Goal: Transaction & Acquisition: Obtain resource

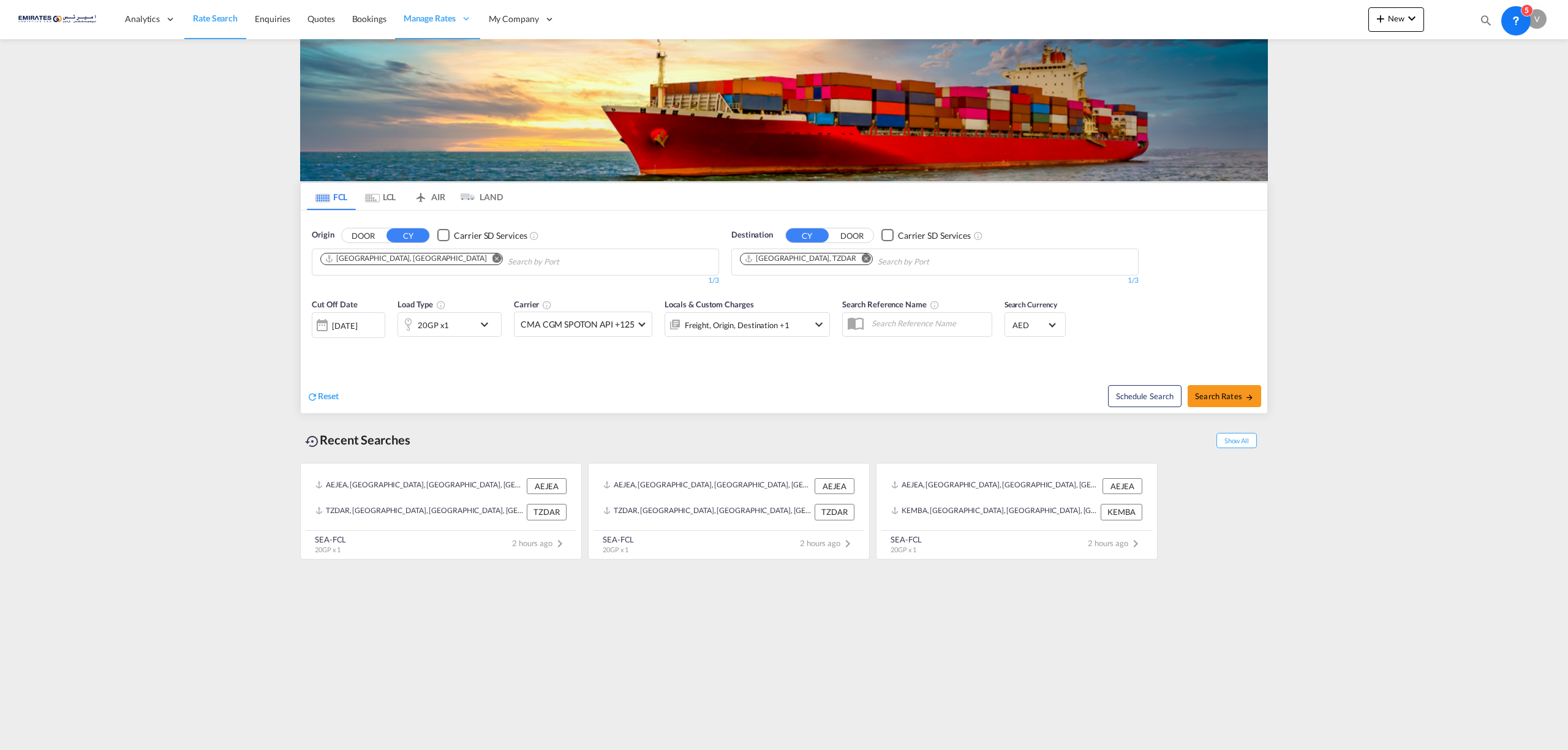
click at [861, 259] on md-icon "Remove" at bounding box center [866, 258] width 9 height 9
type input "[GEOGRAPHIC_DATA]"
click at [777, 329] on div "Karachi [GEOGRAPHIC_DATA] PKKHI" at bounding box center [836, 334] width 233 height 36
click at [483, 326] on md-icon "icon-chevron-down" at bounding box center [488, 324] width 21 height 15
click at [365, 381] on span "20GP" at bounding box center [349, 379] width 36 height 12
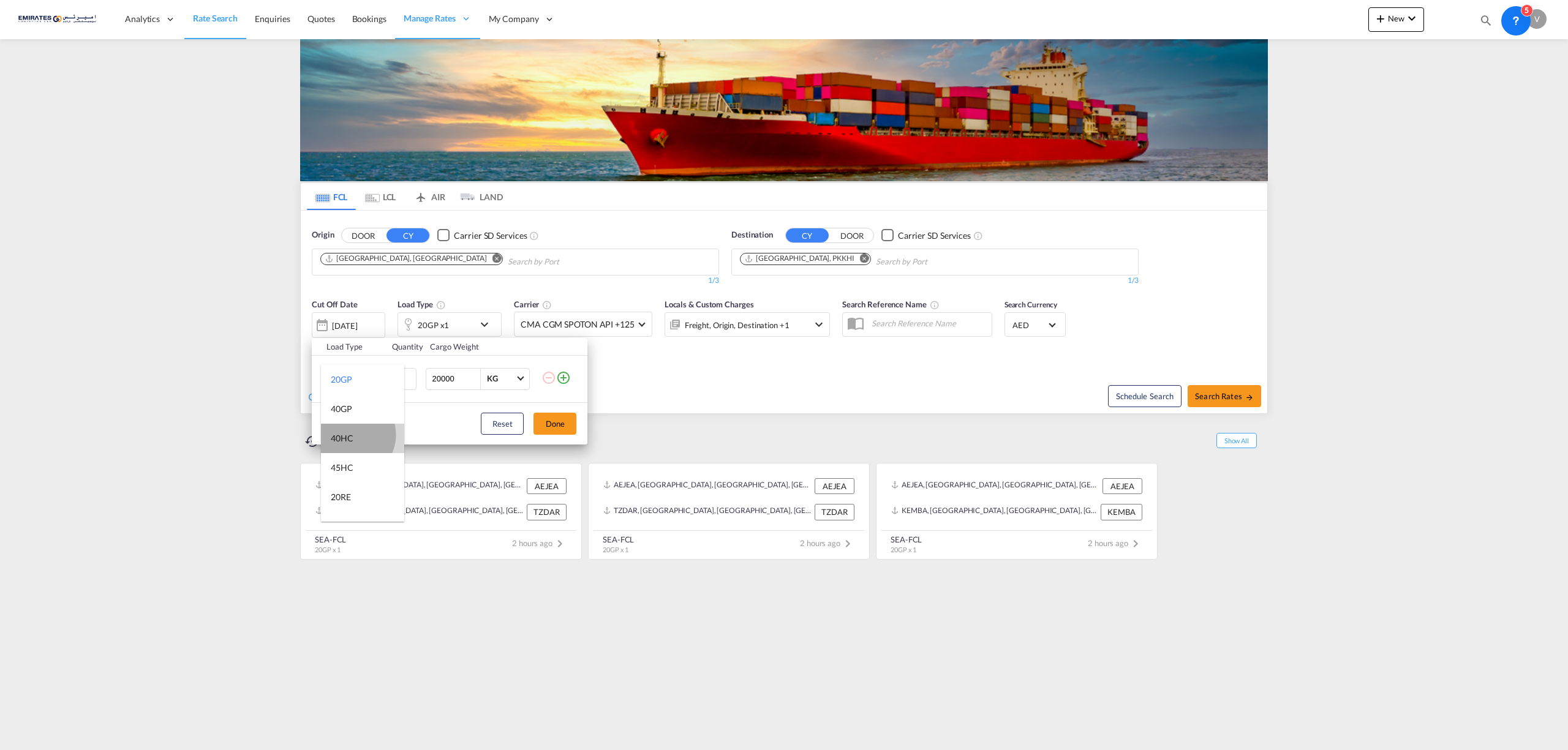
click at [351, 435] on div "40HC" at bounding box center [342, 438] width 23 height 12
click at [552, 424] on button "Done" at bounding box center [555, 423] width 43 height 22
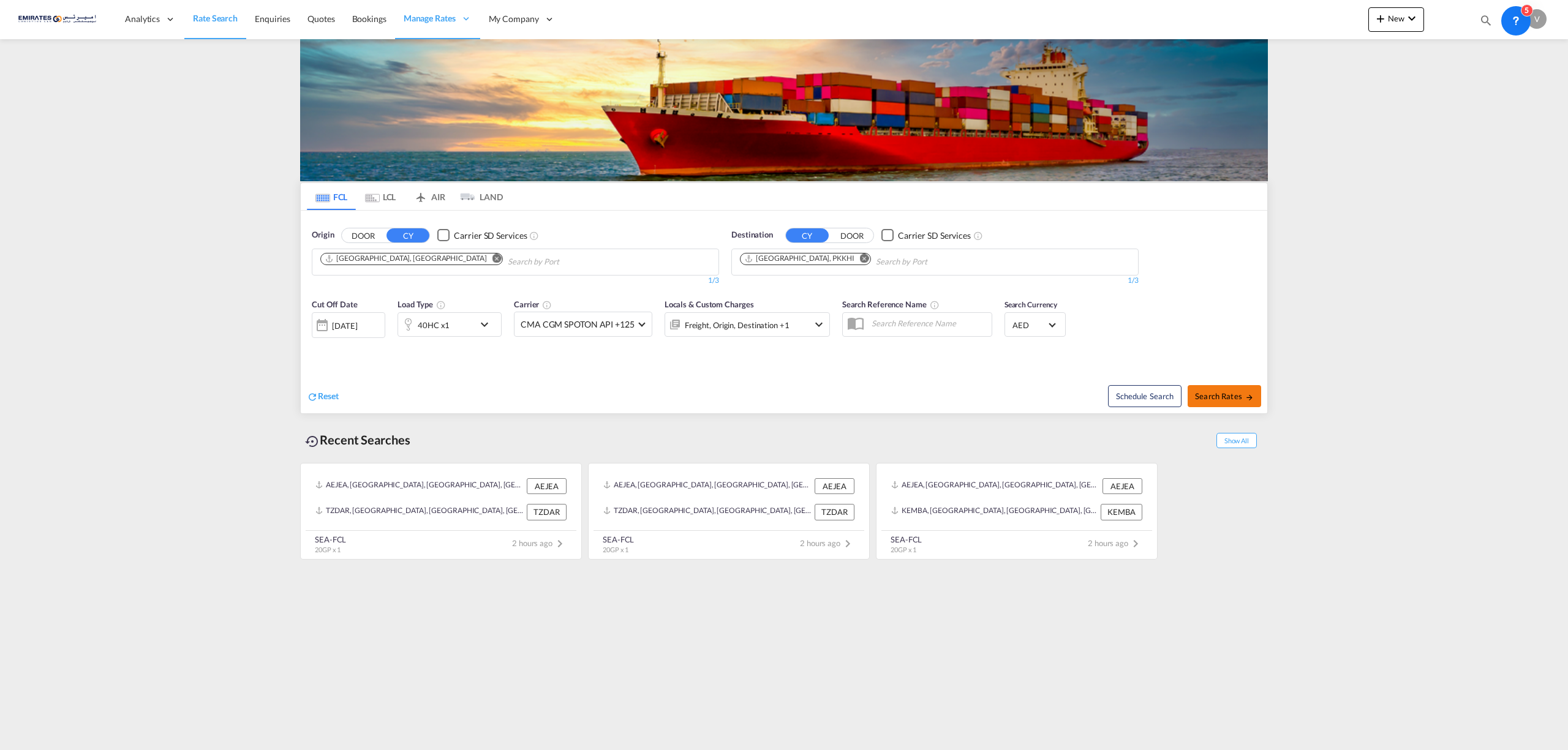
click at [1205, 394] on span "Search Rates" at bounding box center [1224, 396] width 58 height 10
type input "[GEOGRAPHIC_DATA] to PKKHI / [DATE]"
